Goal: Task Accomplishment & Management: Manage account settings

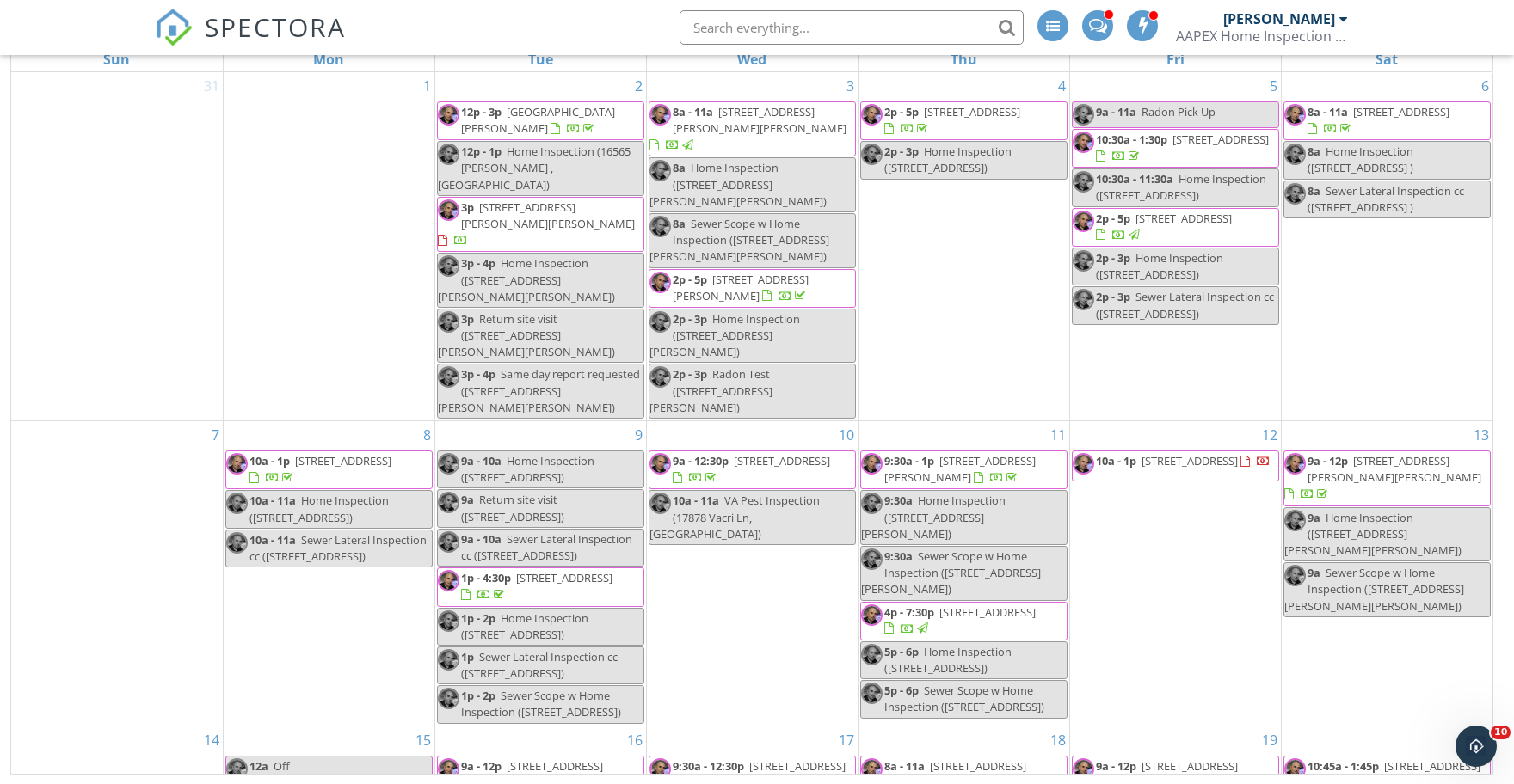
scroll to position [775, 0]
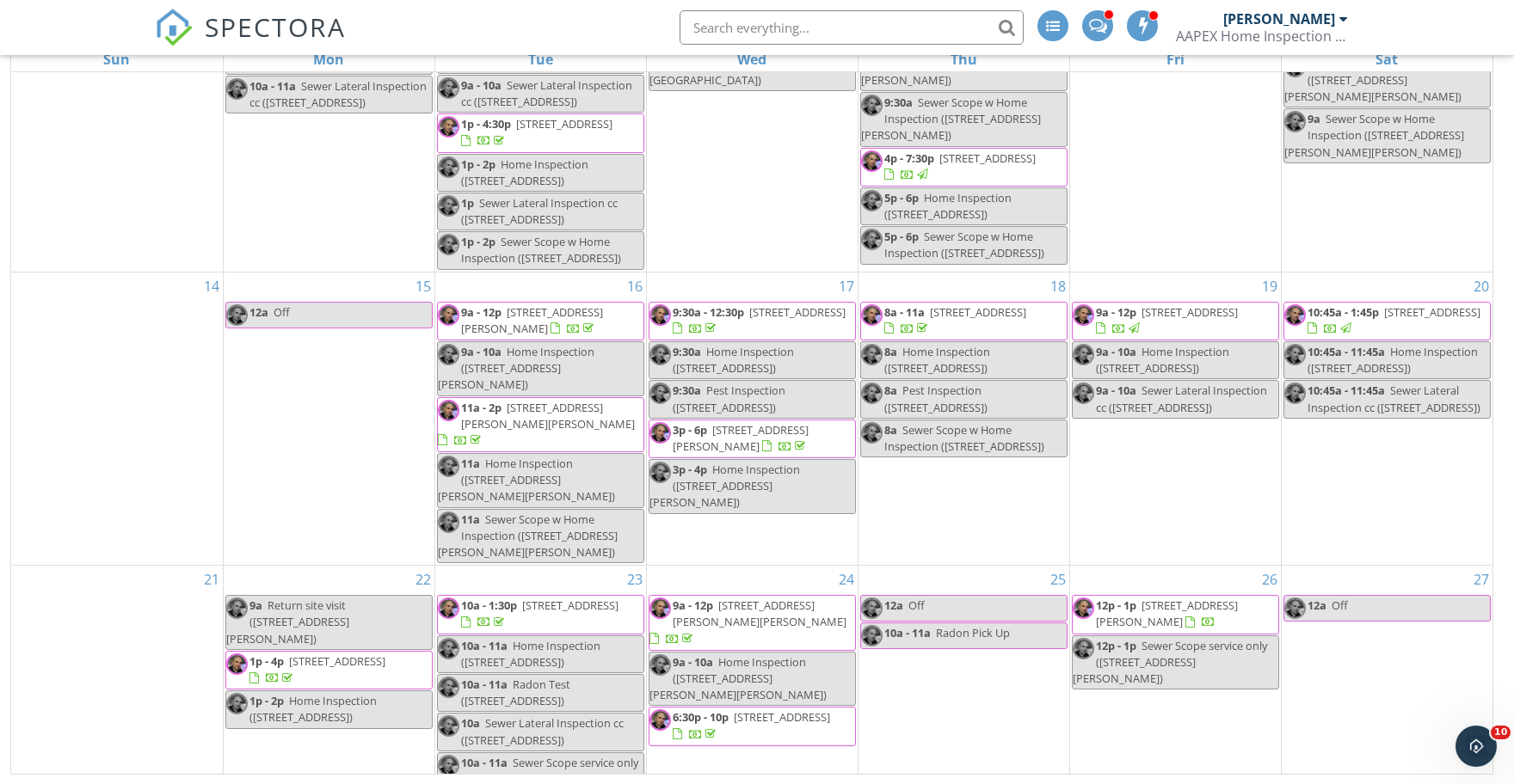
scroll to position [775, 0]
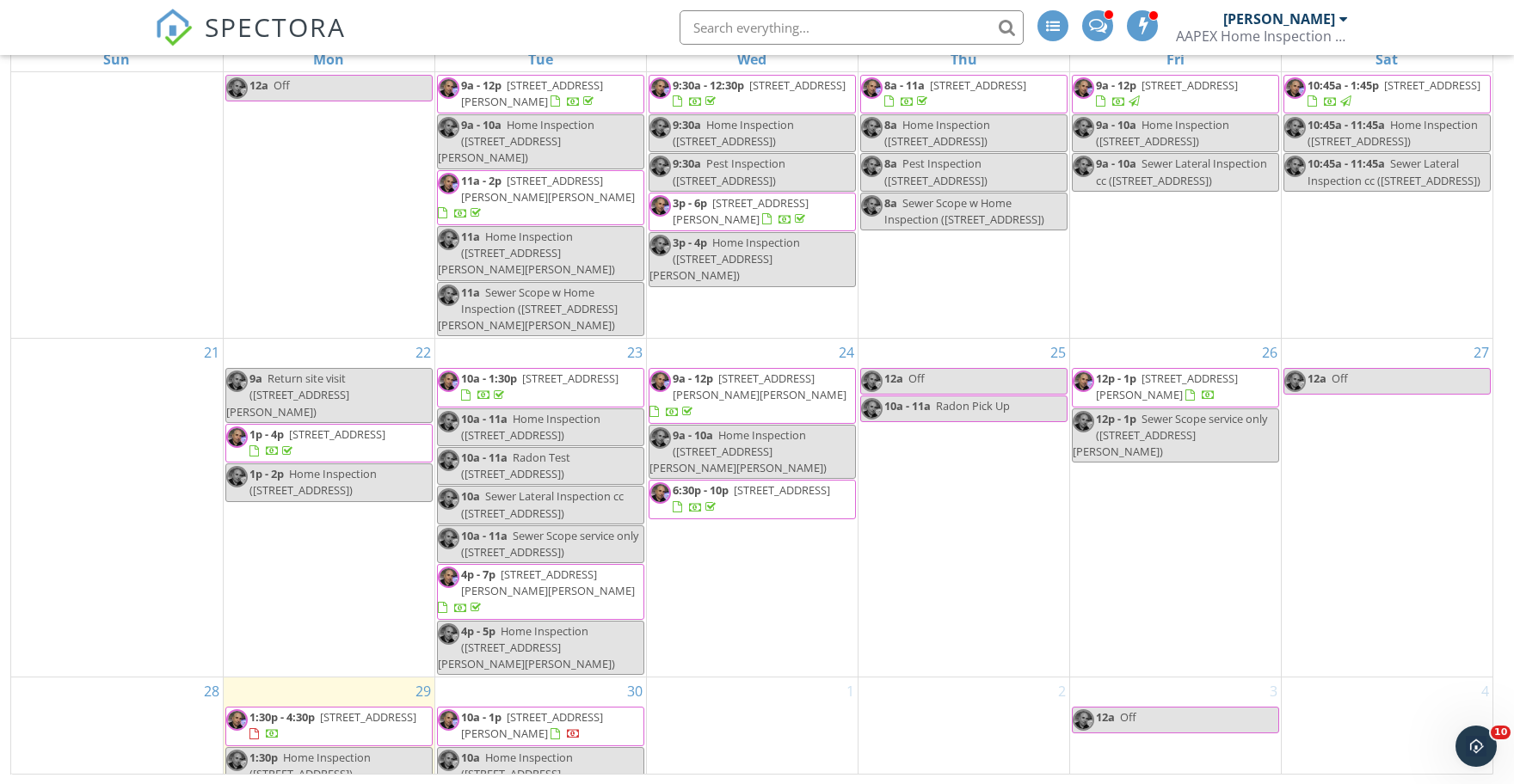
scroll to position [775, 0]
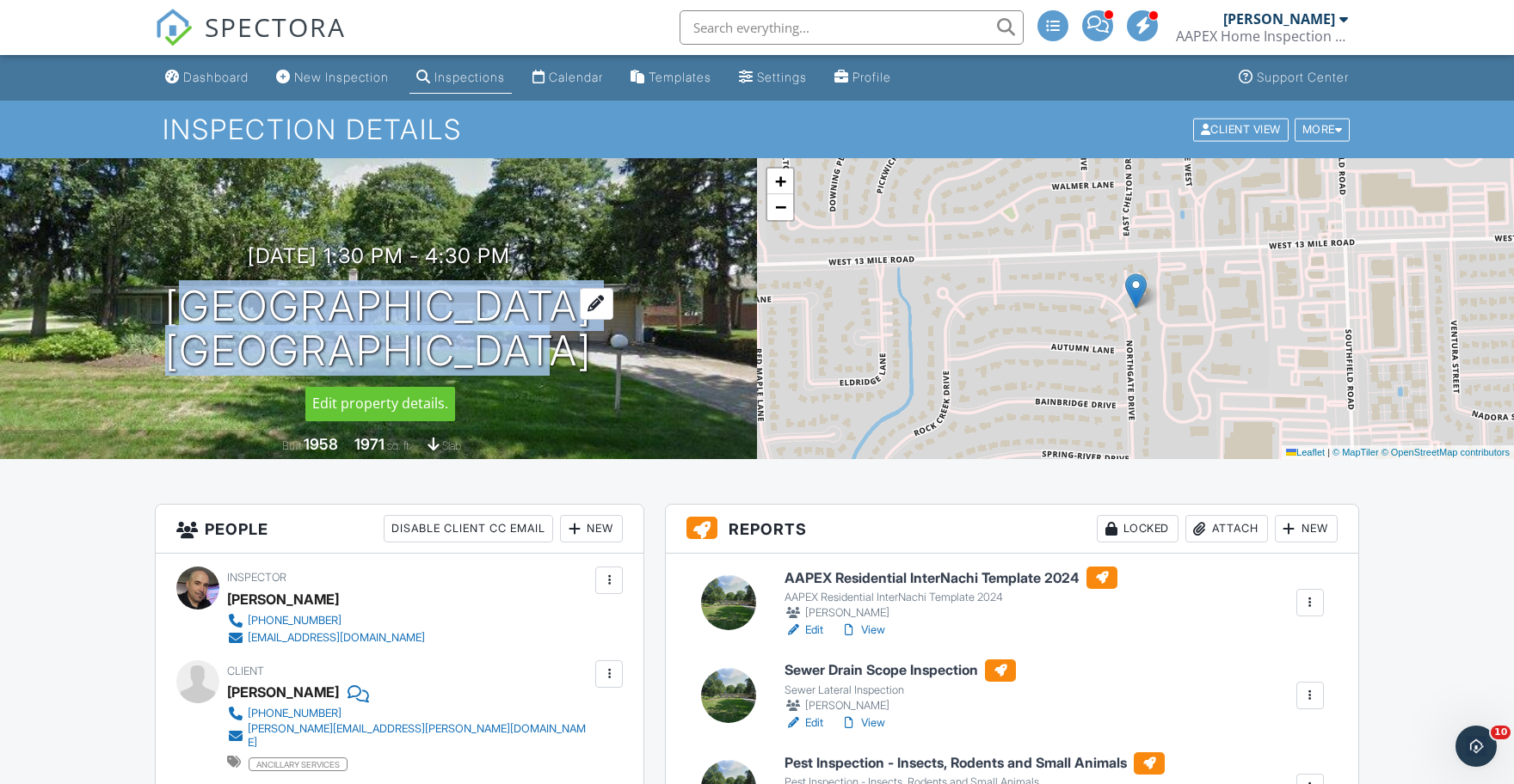
drag, startPoint x: 100, startPoint y: 297, endPoint x: 472, endPoint y: 359, distance: 377.1
click at [472, 359] on div "[DATE] 1:30 pm - 4:30 pm [STREET_ADDRESS] [GEOGRAPHIC_DATA], MI 48076" at bounding box center [378, 309] width 757 height 130
copy h1 "[STREET_ADDRESS][PERSON_NAME]"
